Goal: Book appointment/travel/reservation

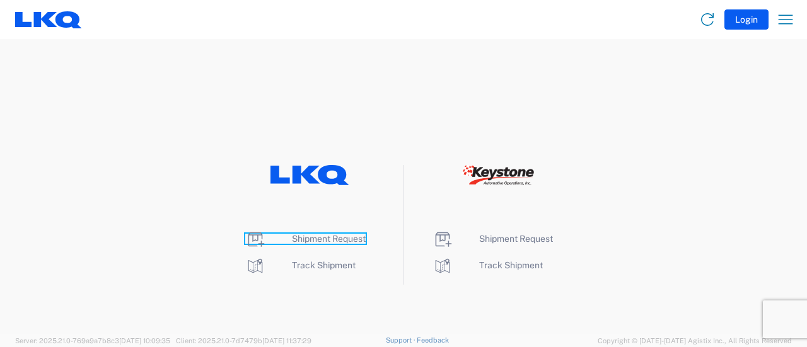
click at [311, 238] on span "Shipment Request" at bounding box center [329, 239] width 74 height 10
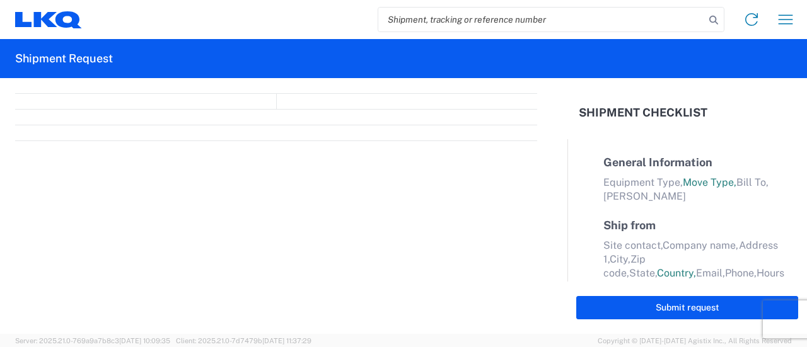
select select "FULL"
select select "LBS"
select select "IN"
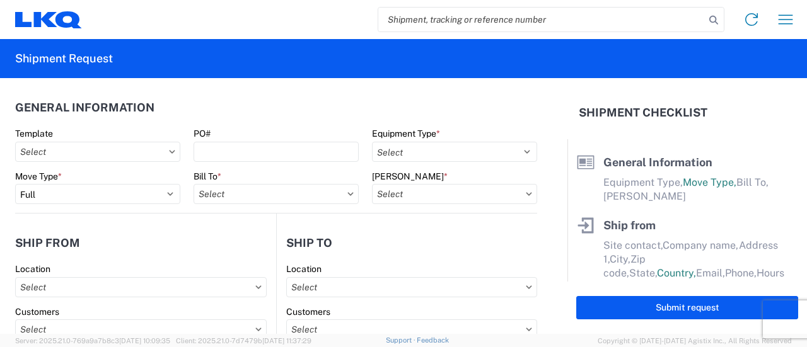
click at [439, 16] on input "search" at bounding box center [541, 20] width 327 height 24
paste input "56865281"
type input "56865281"
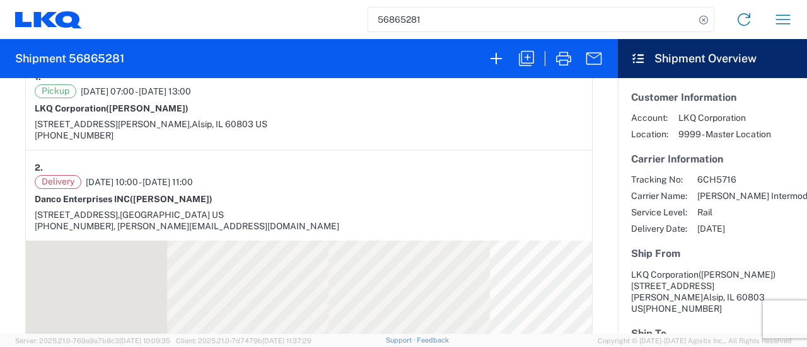
scroll to position [504, 0]
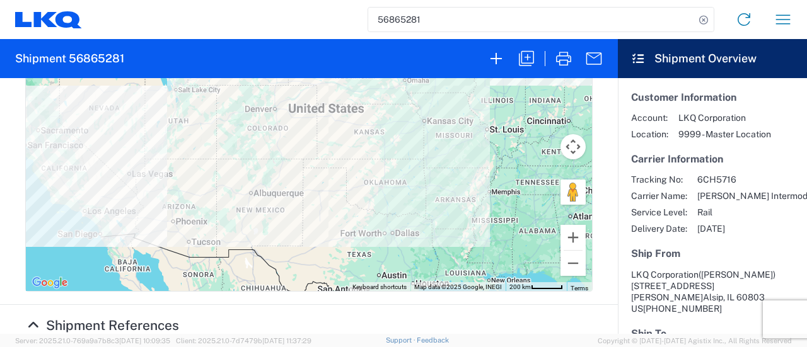
drag, startPoint x: 182, startPoint y: 287, endPoint x: 129, endPoint y: 287, distance: 52.3
click at [127, 344] on div "Purchase Order: CHI-DAN-76" at bounding box center [116, 350] width 194 height 12
copy span "CHI-DAN-76"
click at [530, 60] on icon "button" at bounding box center [526, 59] width 20 height 20
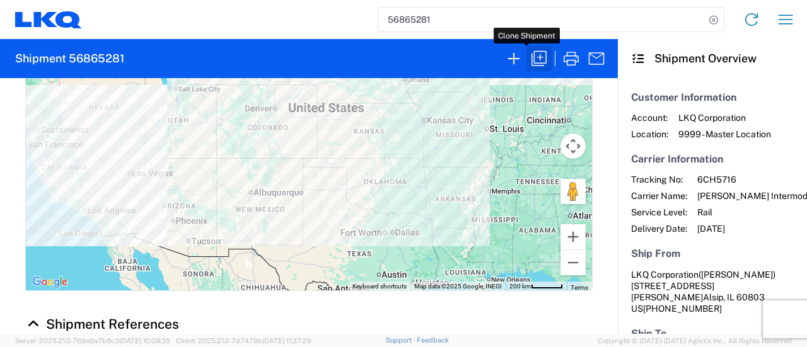
scroll to position [504, 0]
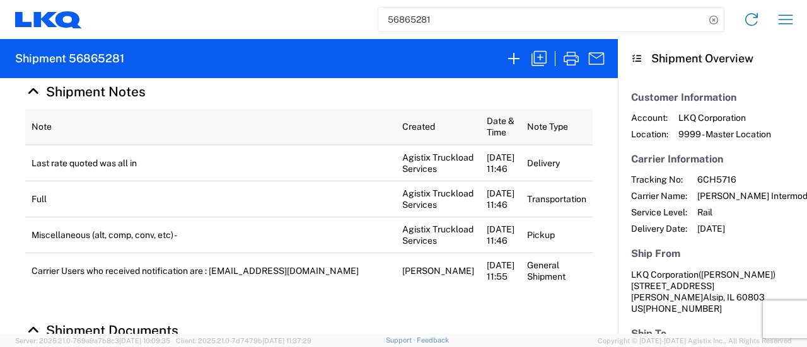
select select "FULL"
select select "US"
select select "LBS"
select select "IN"
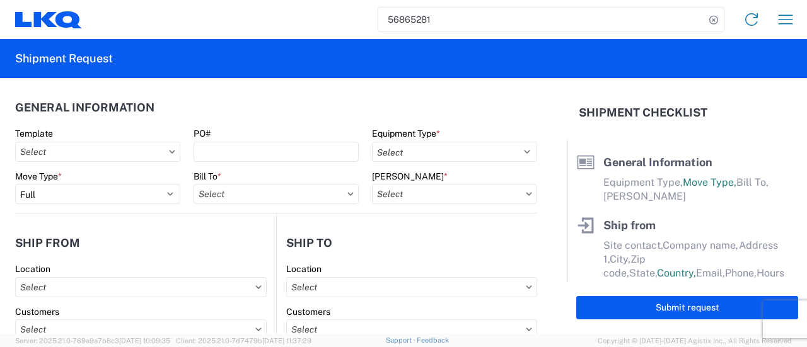
select select "BCAR"
type input "Robert"
type input "LKQ Corporation"
type input "11800 S. Austin Ave."
type input "Suite C"
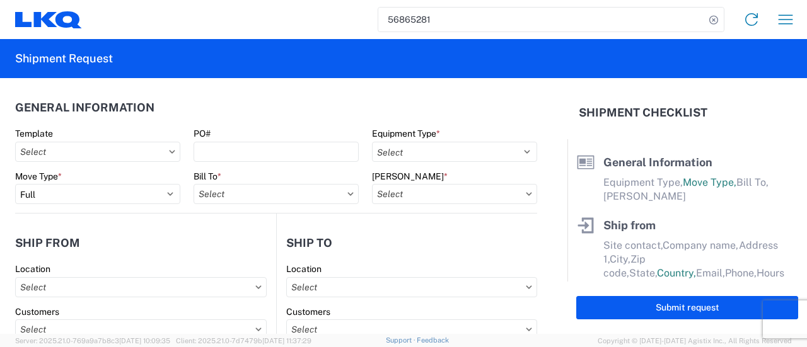
type input "Alsip"
type input "60803"
type input "708-752-7000"
type input "07:00:00"
type input "13:00:00"
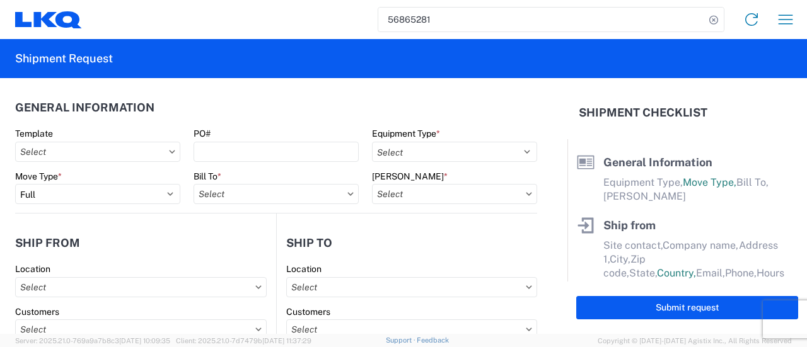
select select
type input "Daniel Gao"
type input "Danco Enterprises INC"
type input "920 Citrus Street"
type input "Riverside"
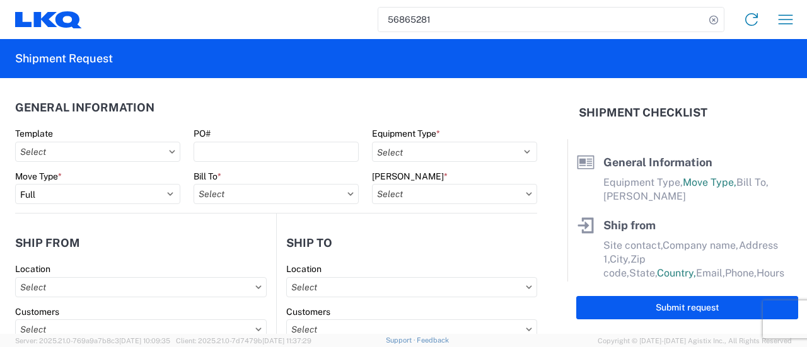
type input "92507"
type input "daniel@dancometals.com"
type input "909-598-2230"
type input "10:00:00"
type input "11:00:00"
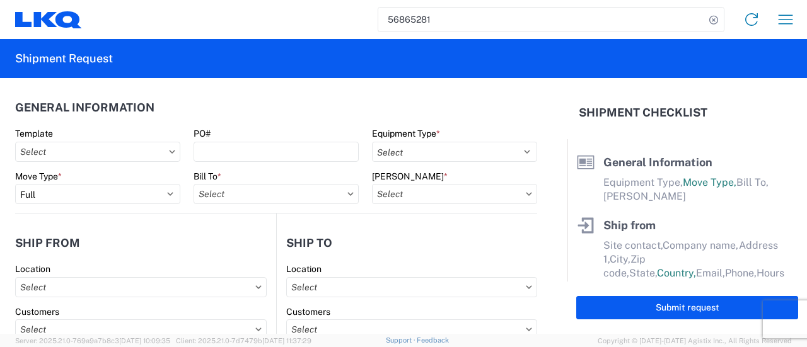
select select
type input "marc metzger"
type input "msmetzger@lkqcorp.com"
type input "9082082658"
type input "2025-09-22"
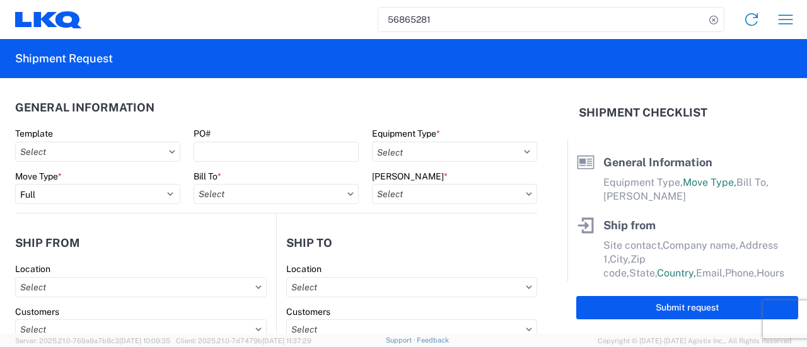
type input "2025-09-22"
type input "2025-10-03"
type textarea "Last rate quoted was all in"
type input "42500"
type input "Miscellaneous (alt, comp, conv, etc)"
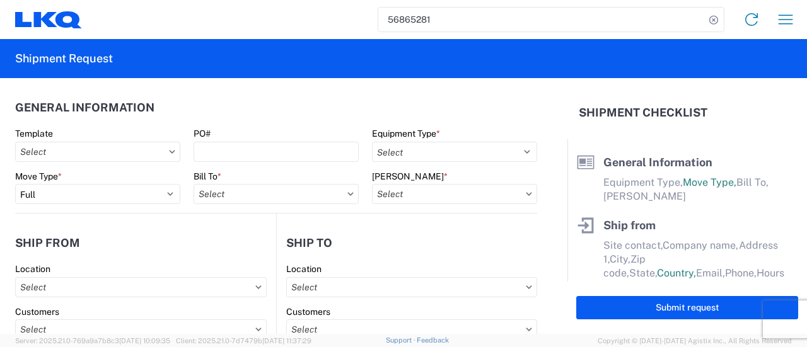
type input "52"
type input "1"
type input "4"
type input "0.67"
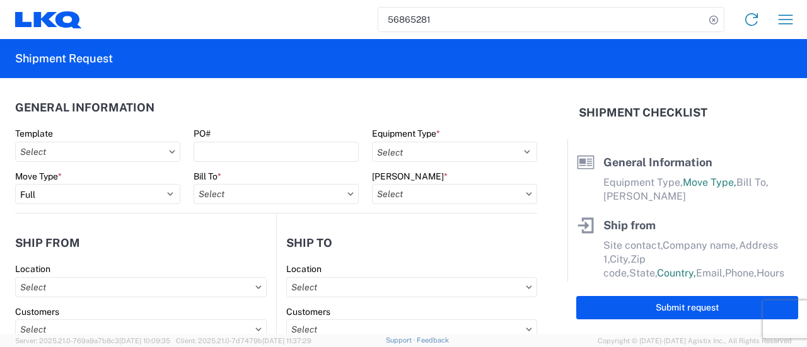
select select "FT"
select select "IL"
select select
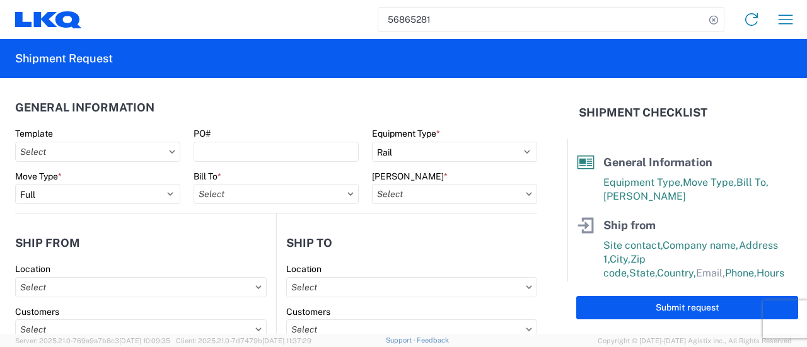
type input "1635 - Alsip - Knopf"
type input "1635-6300-66000-0000 - 1635 Freight Out"
type input "1635 - Alsip - Knopf"
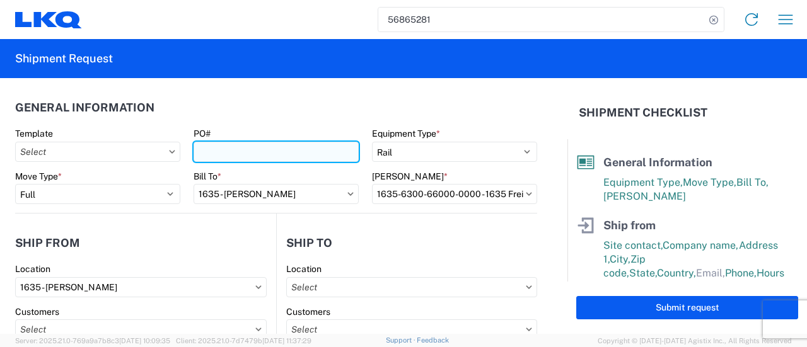
click at [207, 149] on input "PO#" at bounding box center [276, 152] width 165 height 20
paste input "CHI-DAN-76"
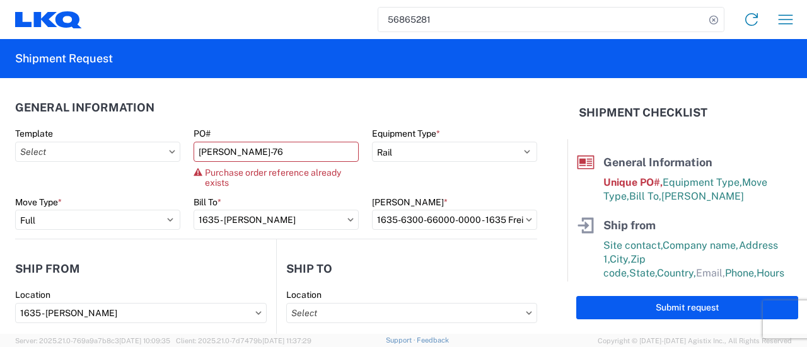
click at [231, 108] on header "General Information" at bounding box center [276, 107] width 522 height 28
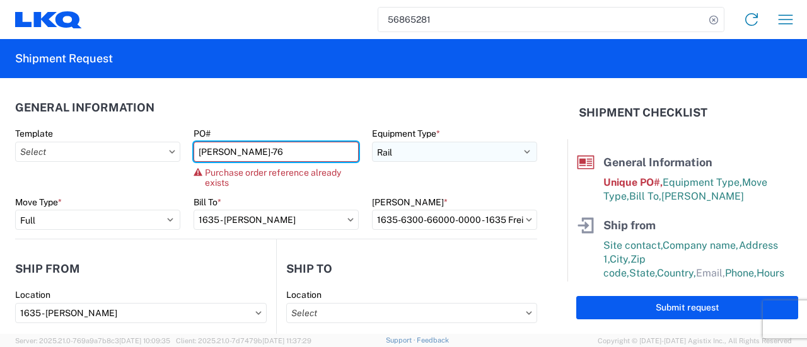
drag, startPoint x: 245, startPoint y: 153, endPoint x: 408, endPoint y: 161, distance: 164.1
click at [245, 153] on input "CHI-DAN-76" at bounding box center [276, 152] width 165 height 20
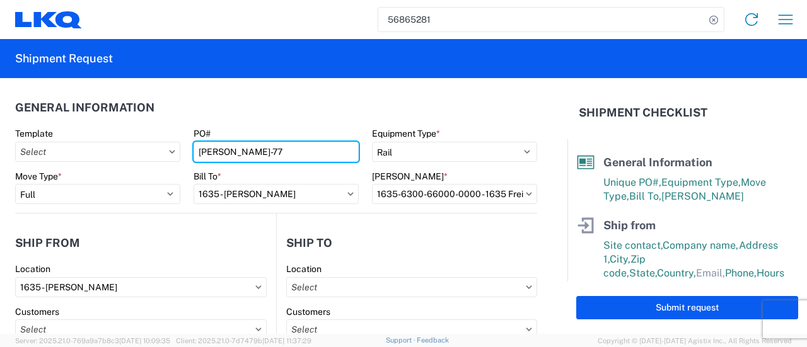
type input "CHI-DAN-77"
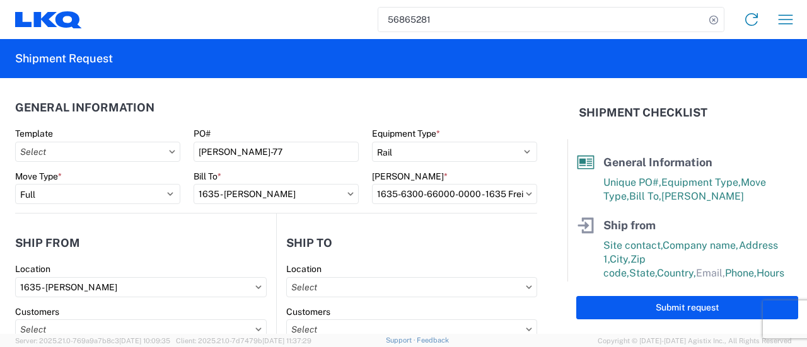
click at [232, 105] on header "General Information" at bounding box center [276, 107] width 522 height 28
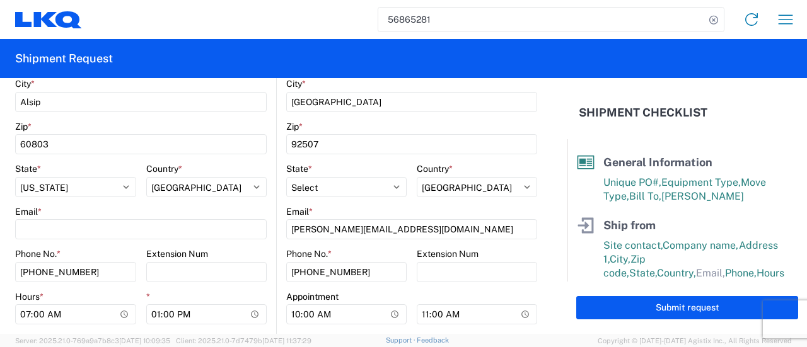
scroll to position [441, 0]
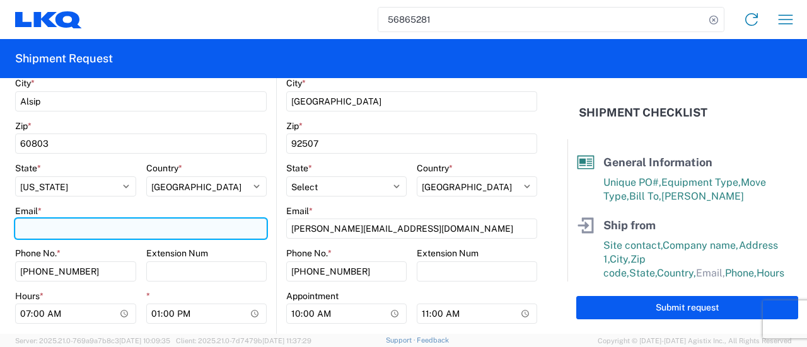
click at [78, 226] on input "Email *" at bounding box center [141, 229] width 252 height 20
paste input "rebenette@LKQCORP.com"
type input "rebenette@LKQCORP.com"
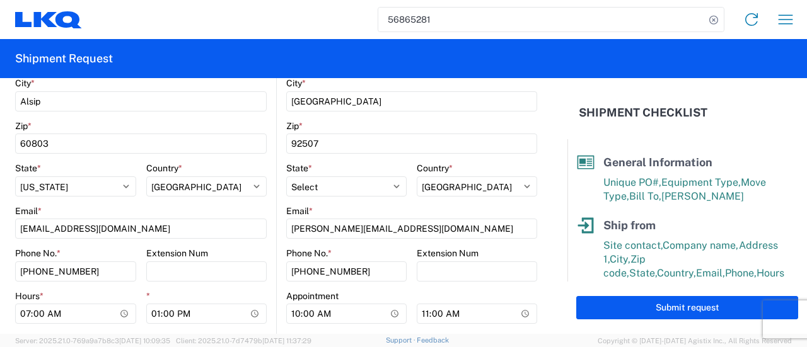
click at [285, 56] on agx-form-header "Shipment Request" at bounding box center [403, 58] width 807 height 39
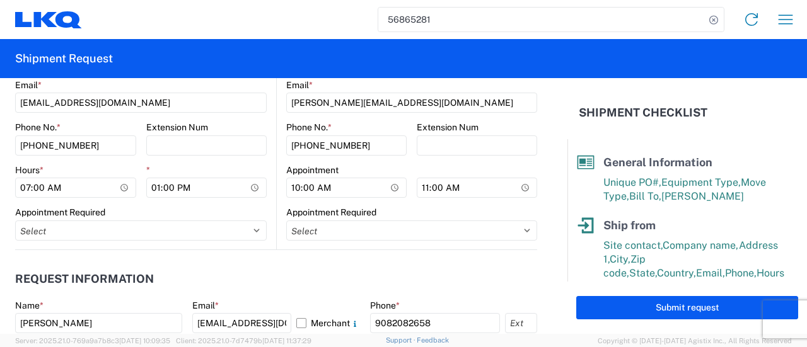
scroll to position [693, 0]
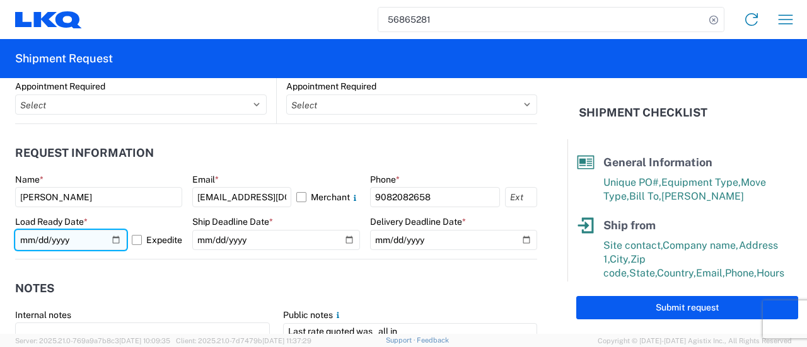
click at [113, 240] on input "2025-09-22" at bounding box center [71, 240] width 112 height 20
type input "2025-10-15"
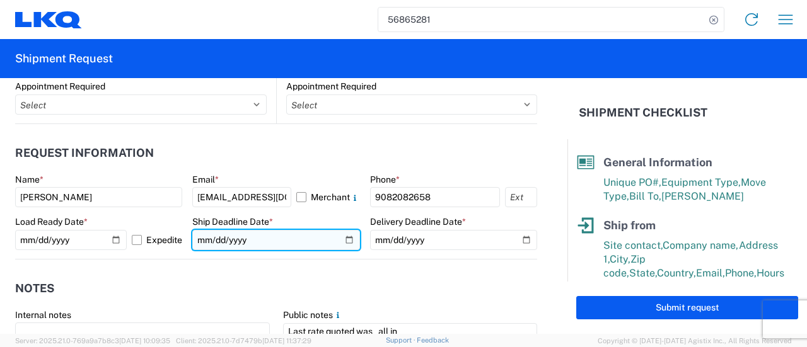
click at [344, 241] on input "2025-09-22" at bounding box center [275, 240] width 167 height 20
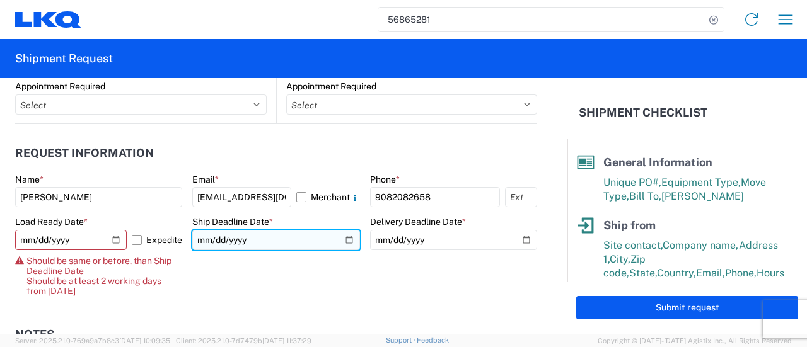
type input "2025-10-15"
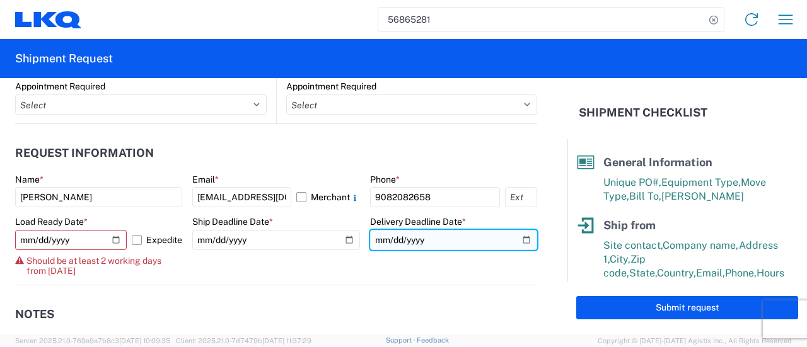
click at [518, 240] on input "2025-10-03" at bounding box center [453, 240] width 167 height 20
type input "2025-10-31"
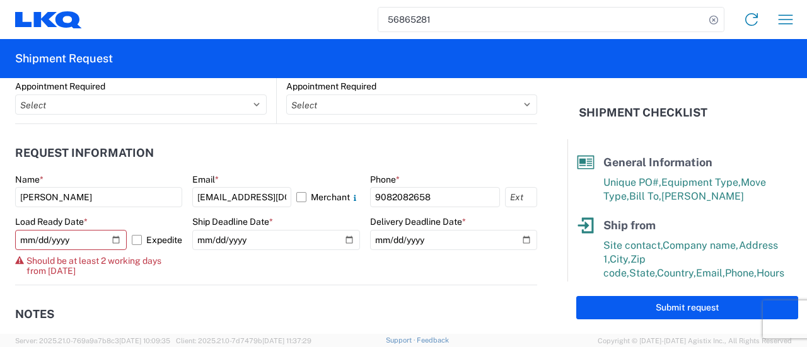
click at [269, 256] on agx-form-control-wrapper-v2 "Ship Deadline Date * 2025-10-15" at bounding box center [275, 250] width 167 height 69
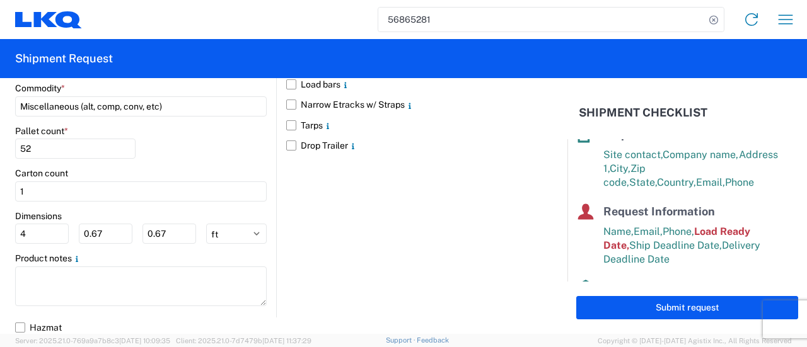
scroll to position [291, 0]
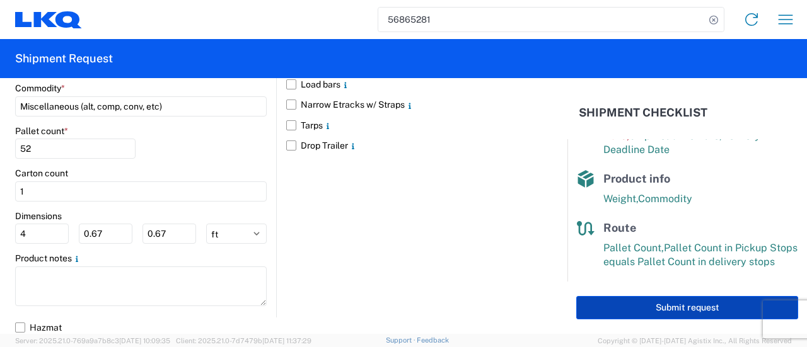
click at [669, 314] on button "Submit request" at bounding box center [687, 307] width 222 height 23
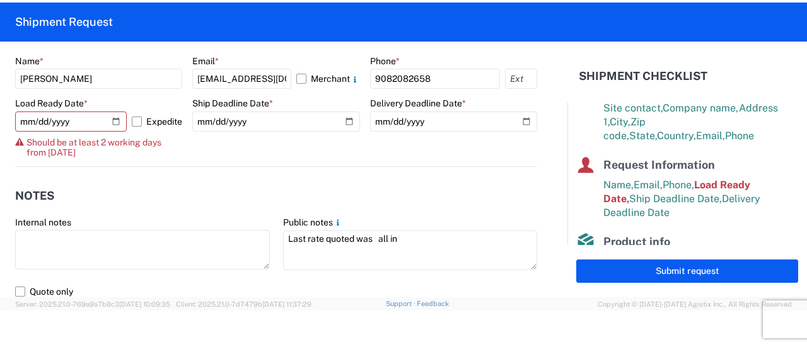
scroll to position [659, 0]
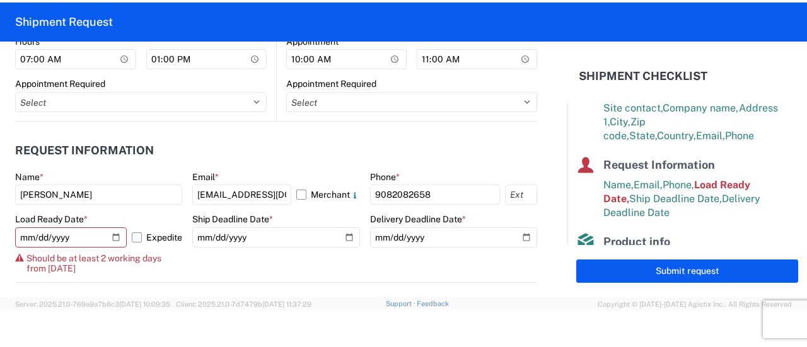
click at [135, 233] on label "Expedite" at bounding box center [157, 238] width 50 height 20
click at [0, 0] on input "Expedite" at bounding box center [0, 0] width 0 height 0
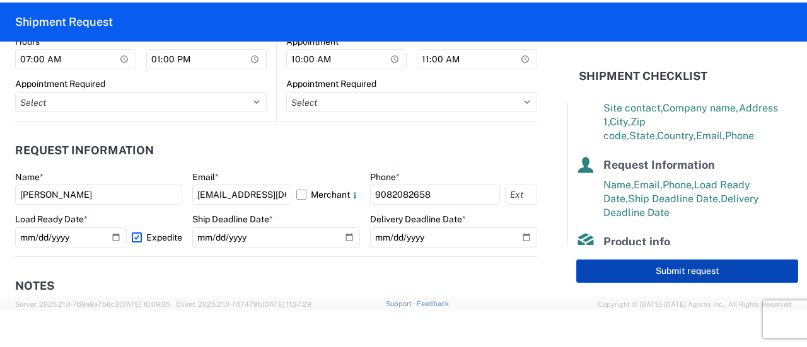
click at [688, 269] on button "Submit request" at bounding box center [687, 271] width 222 height 23
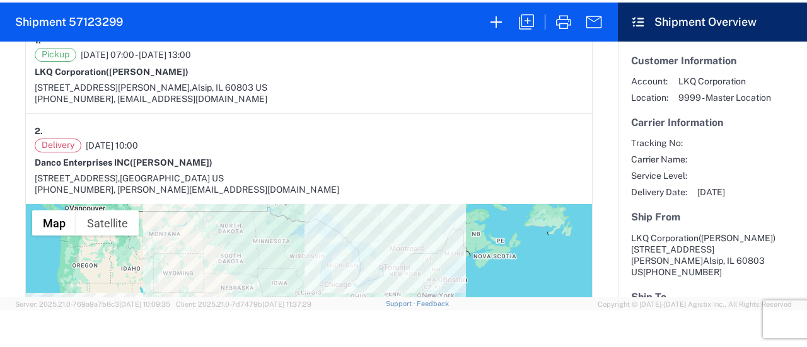
scroll to position [504, 0]
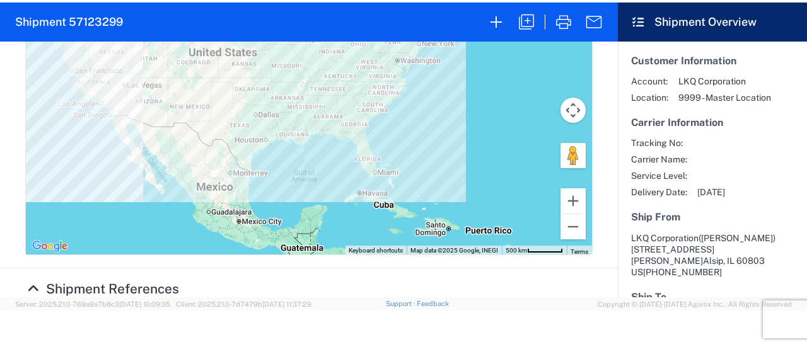
drag, startPoint x: 185, startPoint y: 250, endPoint x: 119, endPoint y: 247, distance: 66.9
click at [118, 307] on div "Purchase Order: CHI-DAN-77" at bounding box center [116, 313] width 194 height 12
copy div "CHI-DAN-77"
click at [211, 269] on agx-collapsable-section "Shipment References Purchase Order: CHI-DAN-77 Bill Of Lading: 57123299" at bounding box center [309, 305] width 618 height 72
drag, startPoint x: 130, startPoint y: 248, endPoint x: 178, endPoint y: 246, distance: 47.3
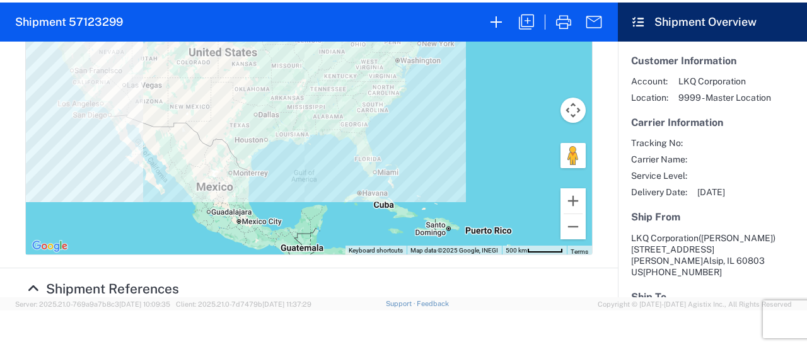
click at [179, 307] on span "CHI-DAN-77" at bounding box center [167, 313] width 77 height 12
copy span "CHI-DAN-77"
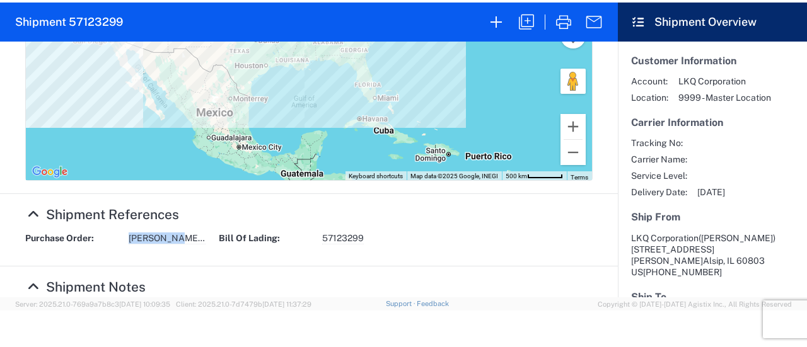
scroll to position [430, 0]
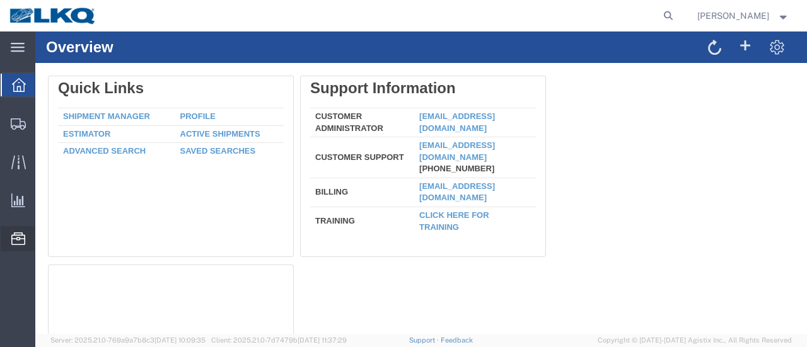
click at [0, 0] on span "Location Appointment" at bounding box center [0, 0] width 0 height 0
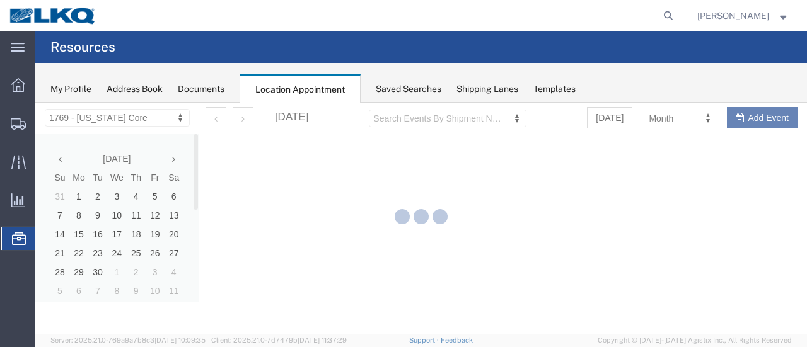
select select "28716"
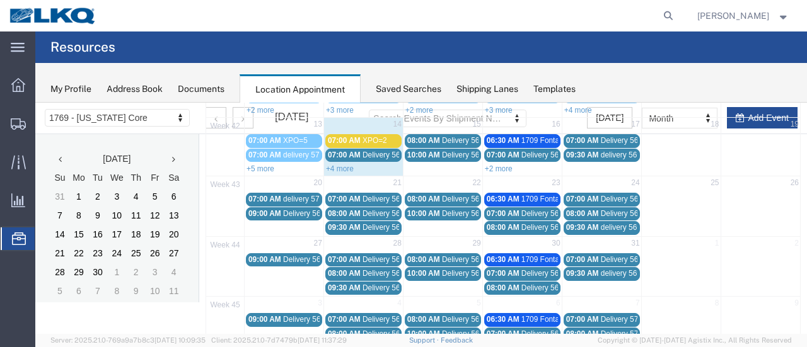
scroll to position [126, 0]
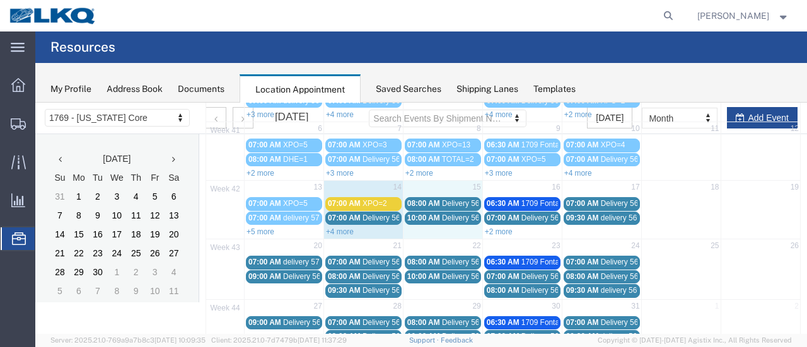
click at [441, 183] on td "15" at bounding box center [442, 189] width 79 height 16
select select "1"
select select
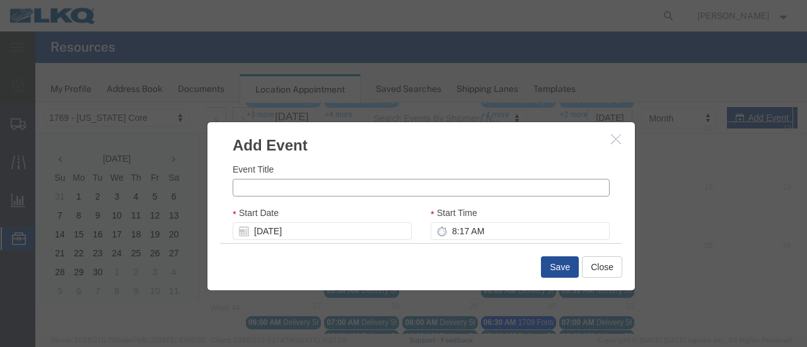
click at [344, 182] on input "Event Title" at bounding box center [421, 188] width 377 height 18
type input "XPO=19"
click at [470, 238] on input "8:17 AM" at bounding box center [520, 232] width 179 height 18
type input "7:17 AM"
type input "8:17 AM"
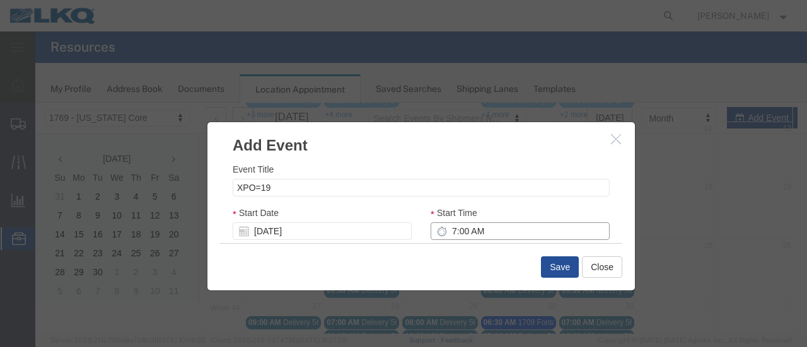
type input "7:00 AM"
type input "8:00 AM"
click at [614, 215] on div "Event Title XPO=19 Start Date 10/15/2025 Start Time 7:00 AM End Date 10/15/2025…" at bounding box center [420, 199] width 427 height 87
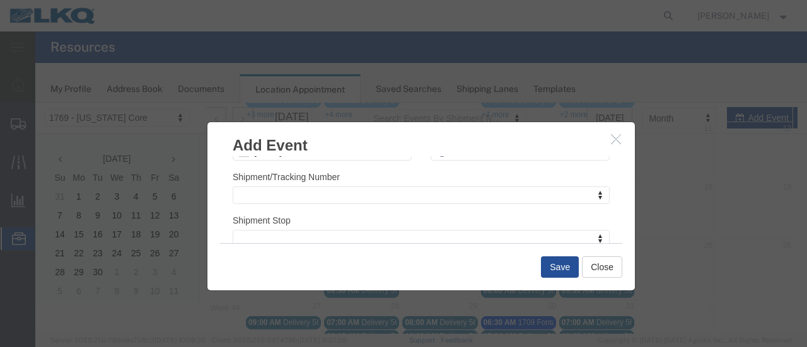
scroll to position [189, 0]
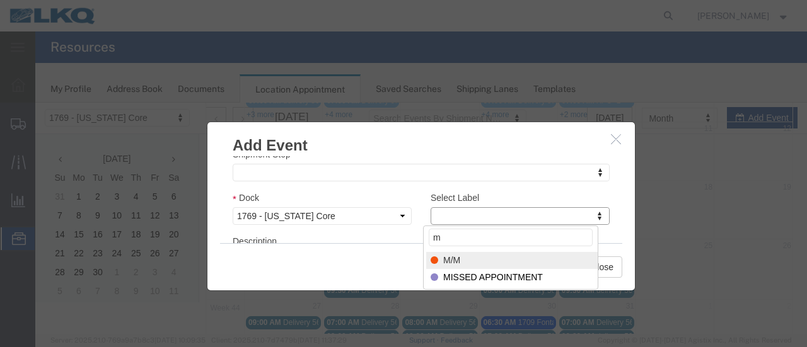
type input "m"
select select "24"
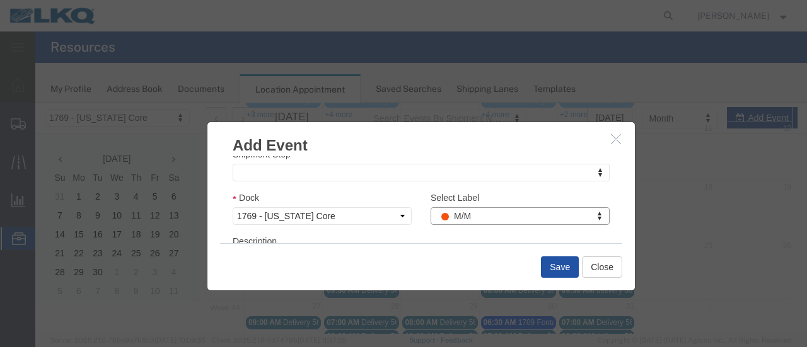
click at [555, 269] on button "Save" at bounding box center [560, 267] width 38 height 21
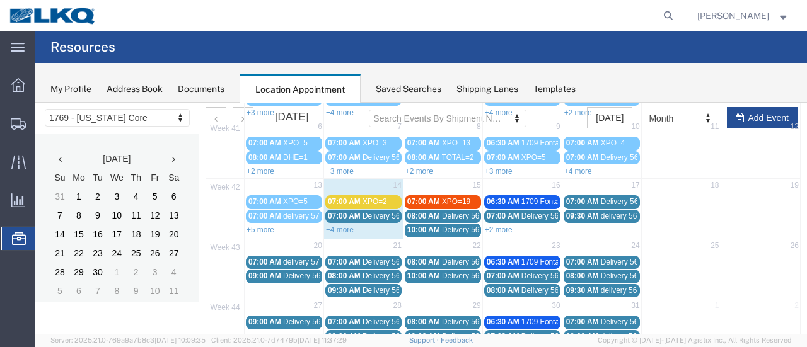
scroll to position [144, 0]
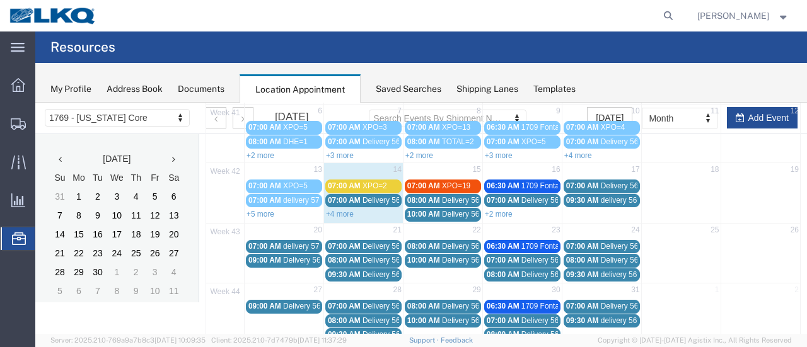
click at [335, 212] on link "+4 more" at bounding box center [340, 214] width 28 height 9
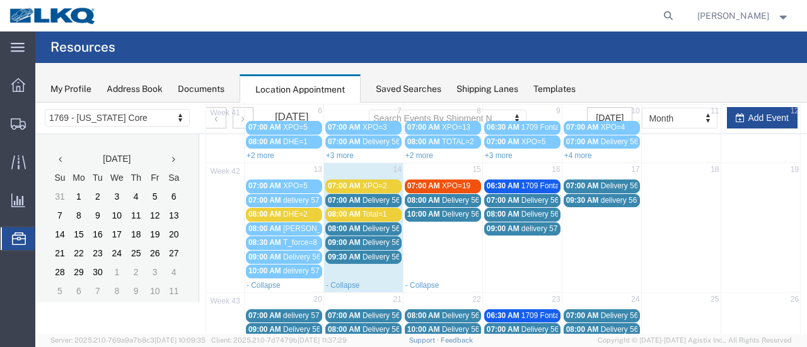
click at [344, 184] on span "07:00 AM" at bounding box center [344, 186] width 33 height 9
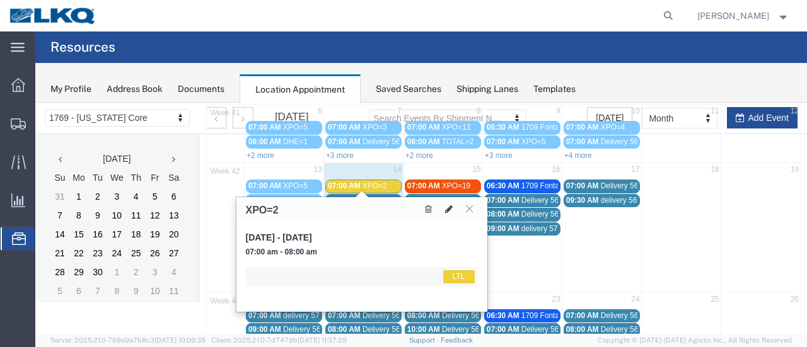
click at [449, 208] on icon at bounding box center [449, 209] width 8 height 9
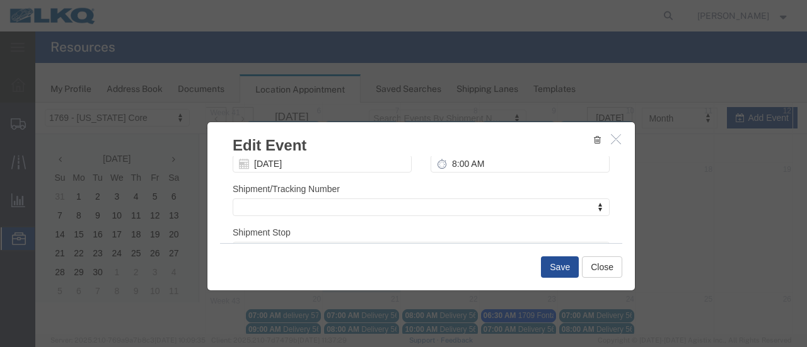
scroll to position [189, 0]
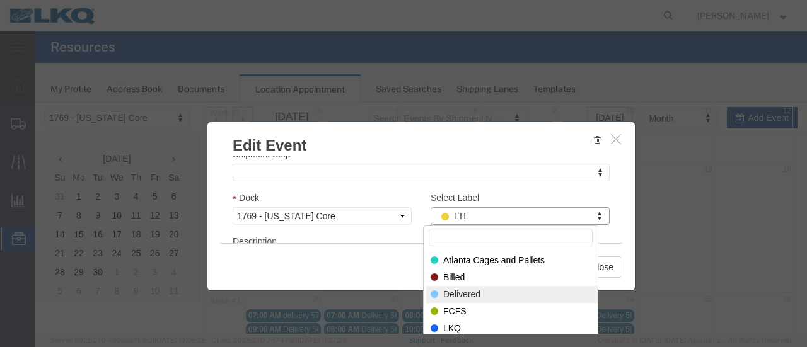
drag, startPoint x: 448, startPoint y: 295, endPoint x: 444, endPoint y: 302, distance: 8.2
select select "40"
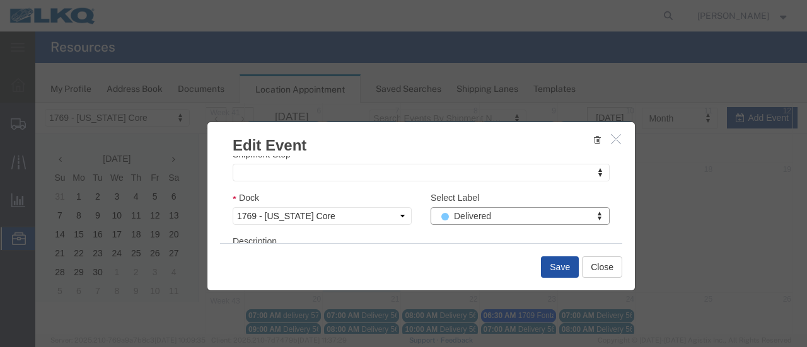
click at [550, 270] on button "Save" at bounding box center [560, 267] width 38 height 21
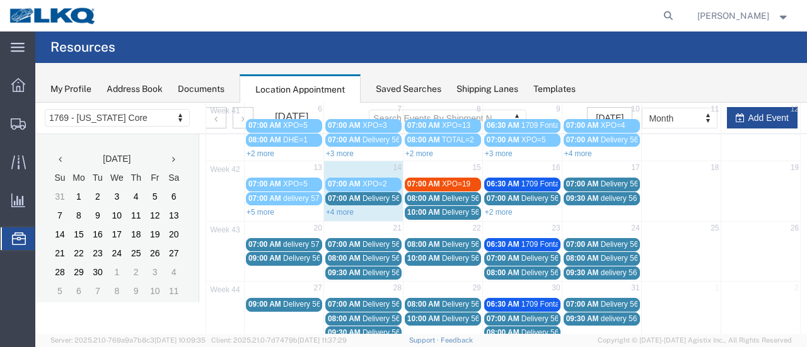
scroll to position [207, 0]
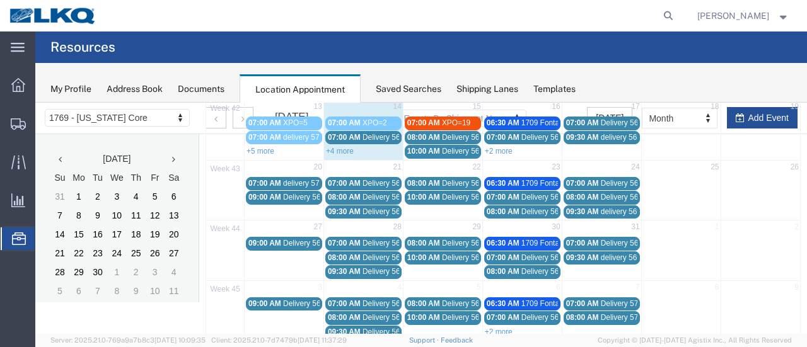
drag, startPoint x: 329, startPoint y: 148, endPoint x: 322, endPoint y: 151, distance: 7.4
click at [329, 148] on link "+4 more" at bounding box center [340, 151] width 28 height 9
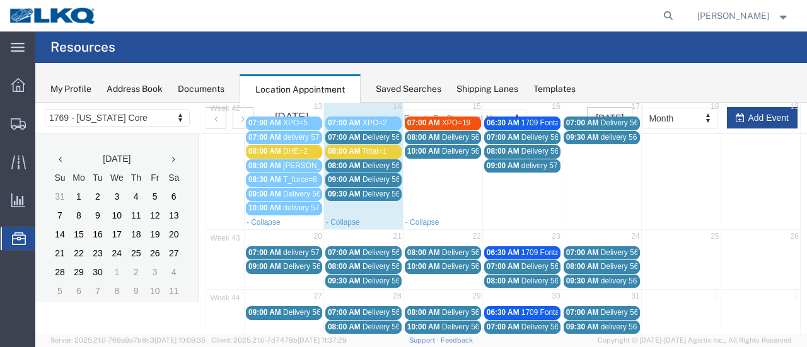
click at [352, 133] on span "07:00 AM" at bounding box center [344, 137] width 33 height 9
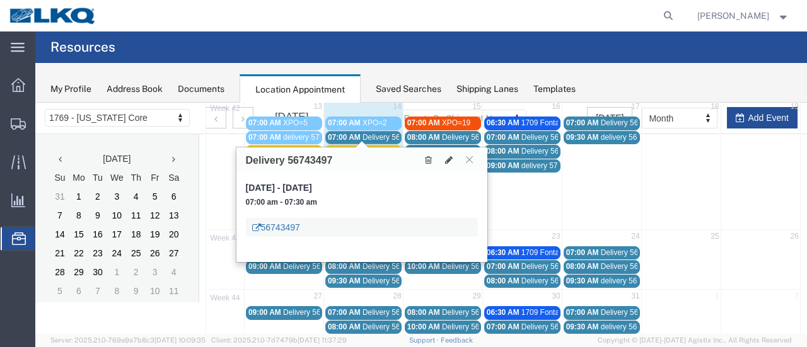
click at [281, 226] on link "56743497" at bounding box center [276, 227] width 48 height 13
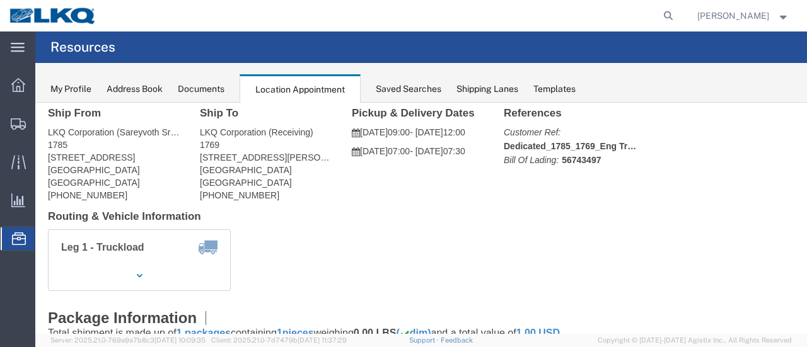
scroll to position [0, 0]
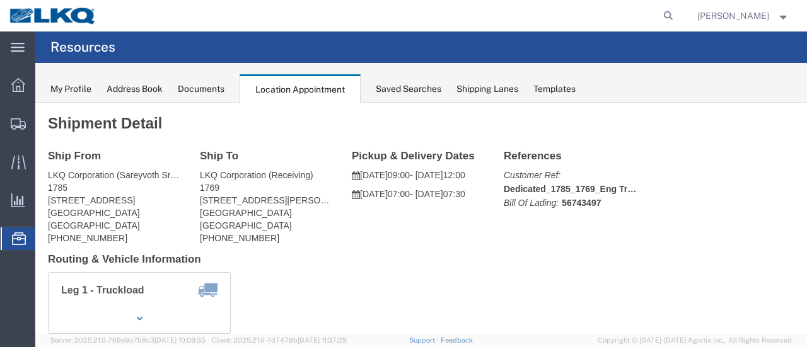
drag, startPoint x: 105, startPoint y: 151, endPoint x: 96, endPoint y: 154, distance: 9.6
click at [0, 0] on span "Location Appointment" at bounding box center [0, 0] width 0 height 0
click at [402, 85] on div "Saved Searches" at bounding box center [409, 89] width 66 height 13
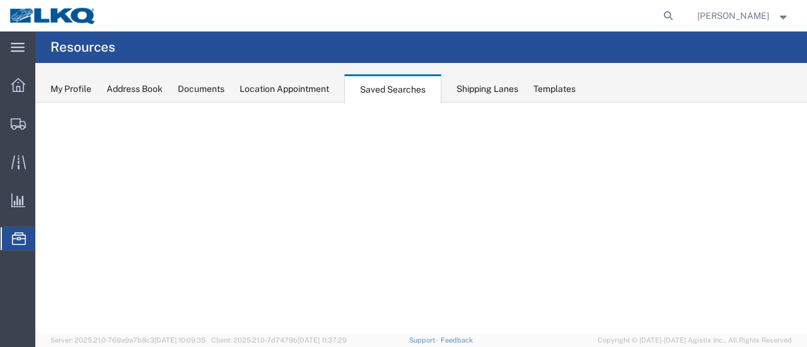
click at [324, 86] on div "Location Appointment" at bounding box center [285, 89] width 90 height 13
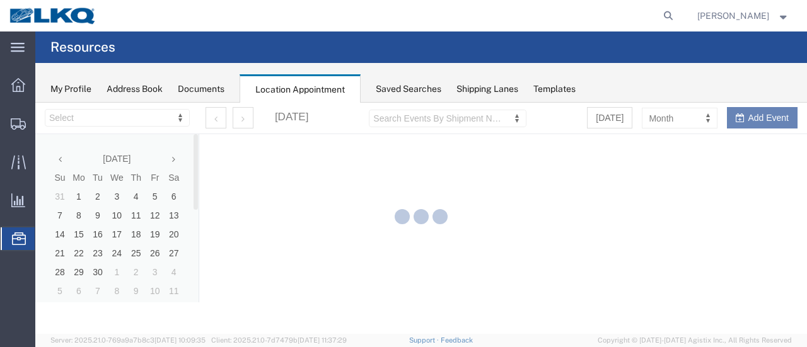
select select "28716"
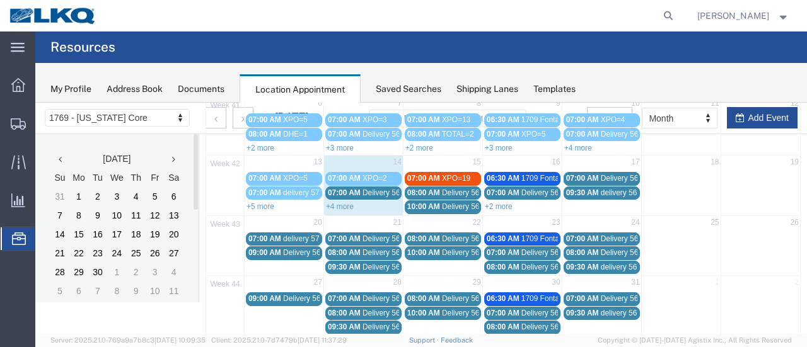
scroll to position [126, 0]
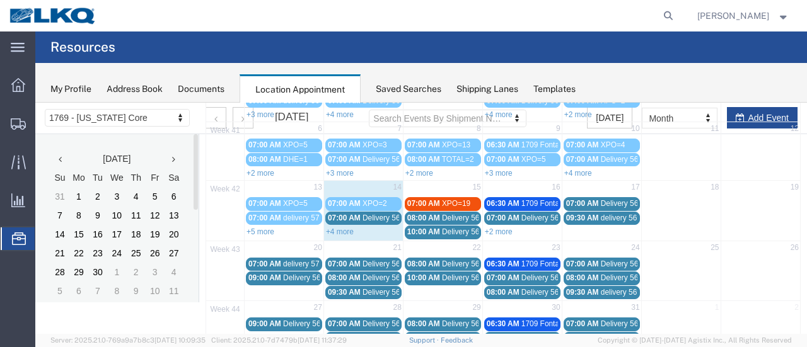
click at [340, 216] on span "07:00 AM" at bounding box center [344, 218] width 33 height 9
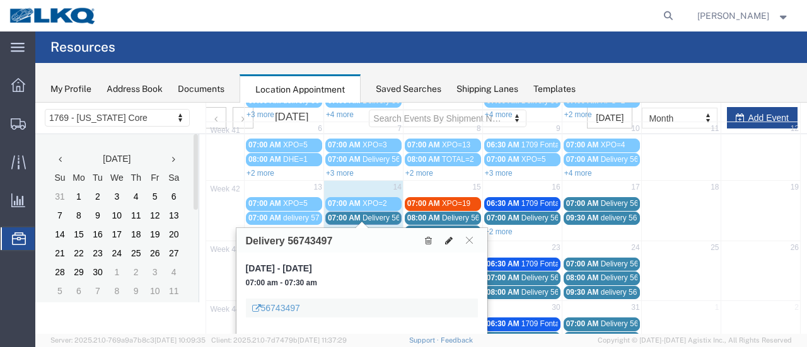
click at [448, 240] on icon at bounding box center [449, 240] width 8 height 9
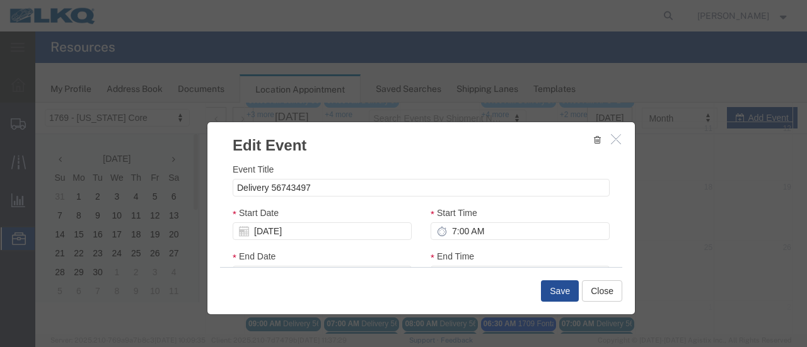
select select
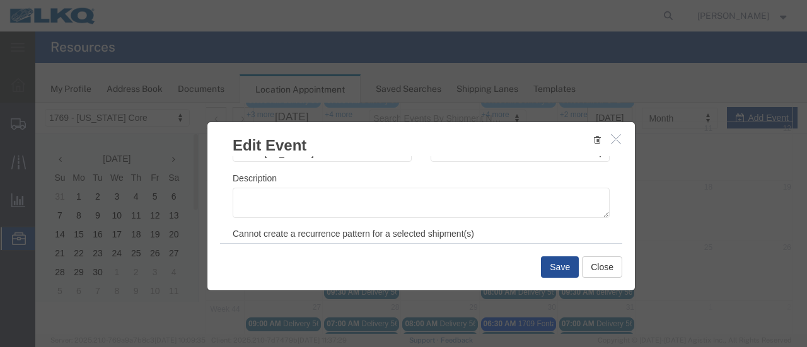
scroll to position [189, 0]
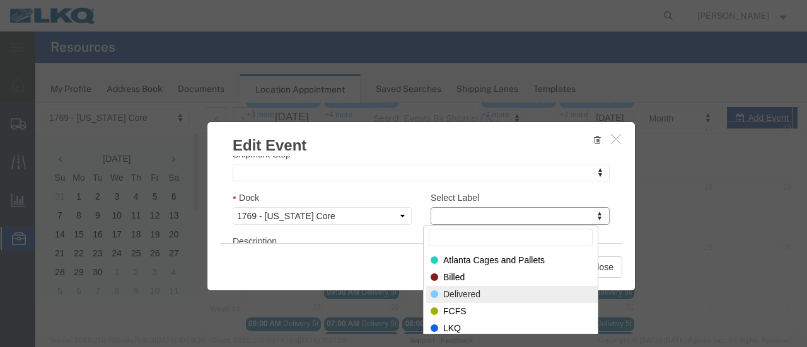
select select "40"
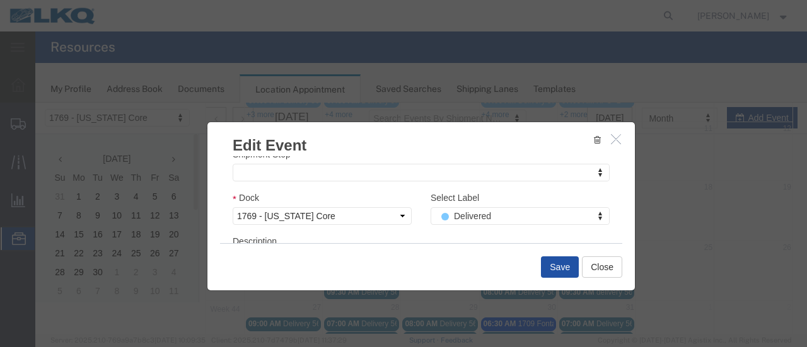
click at [552, 269] on button "Save" at bounding box center [560, 267] width 38 height 21
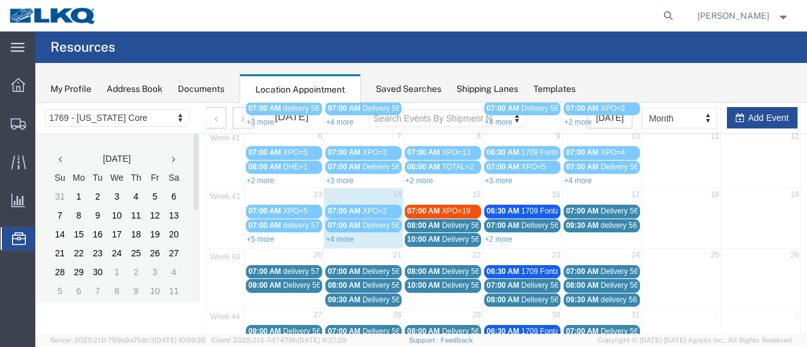
scroll to position [144, 0]
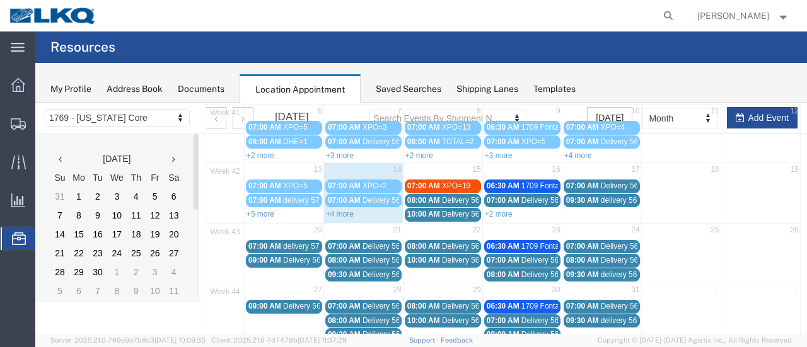
click at [334, 210] on link "+4 more" at bounding box center [340, 214] width 28 height 9
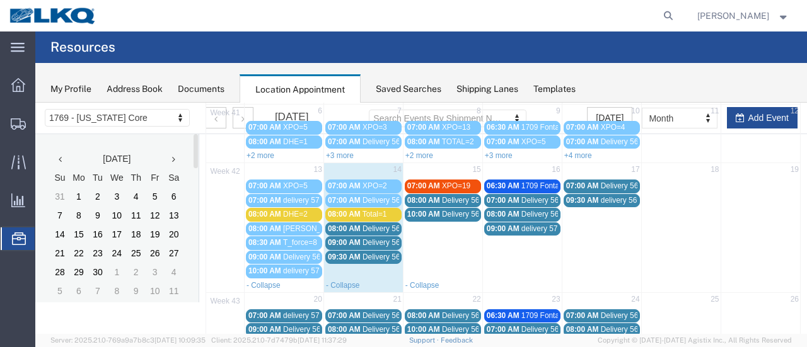
scroll to position [34, 0]
